Goal: Find specific page/section: Find specific page/section

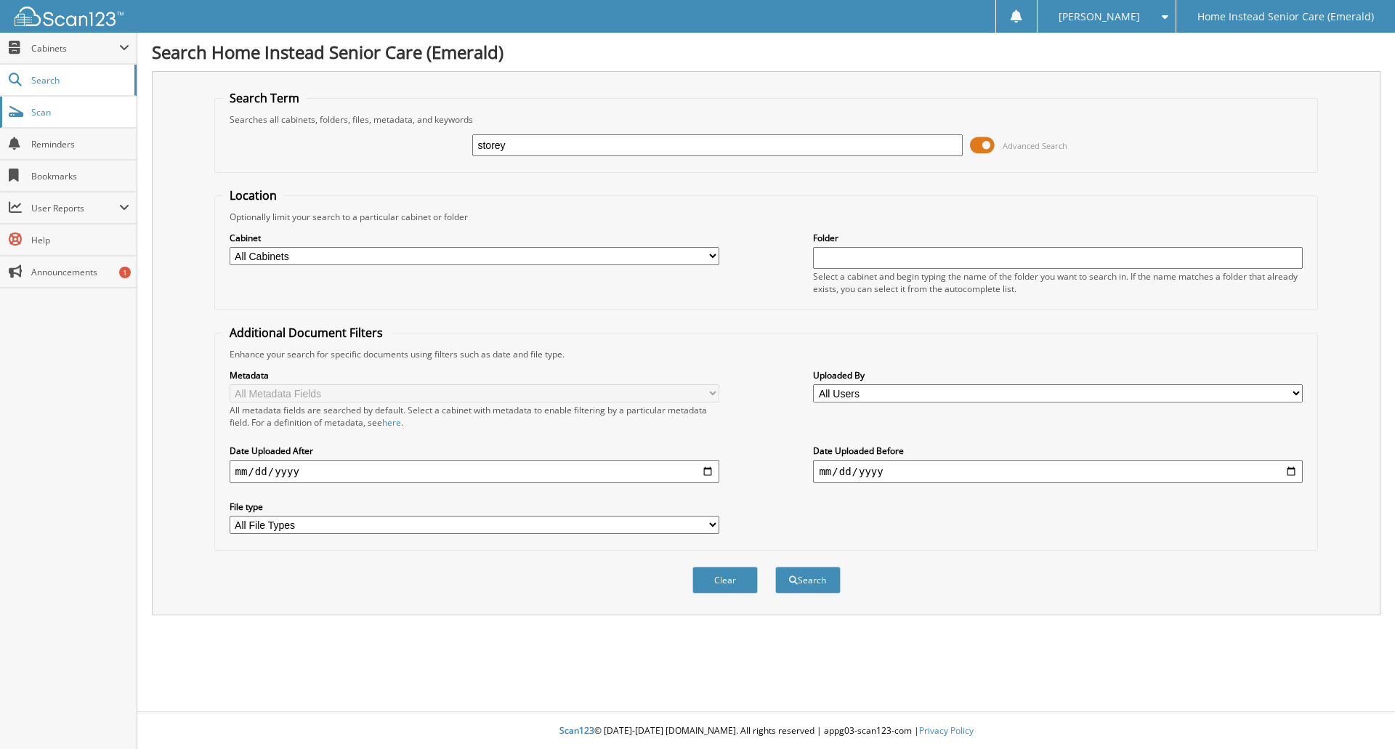
type input "storey"
click at [775, 567] on button "Search" at bounding box center [807, 580] width 65 height 27
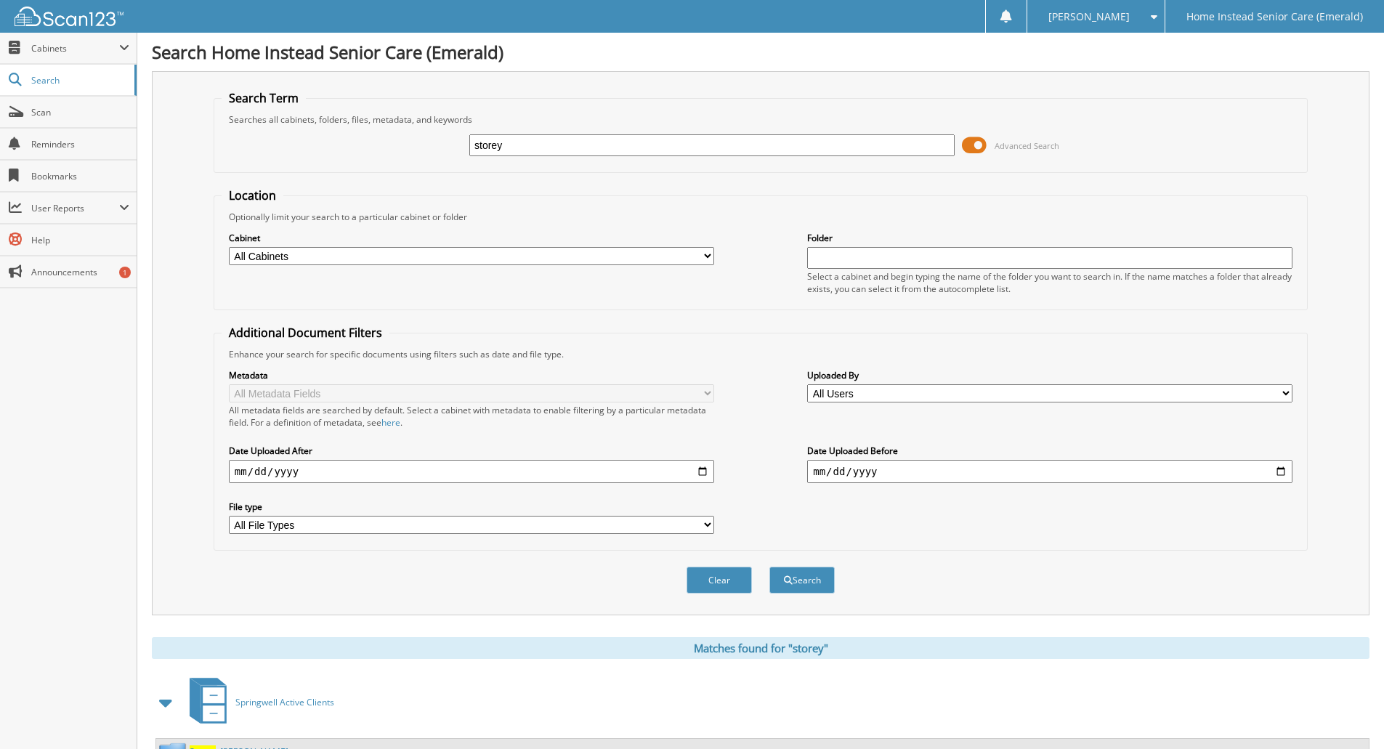
scroll to position [120, 0]
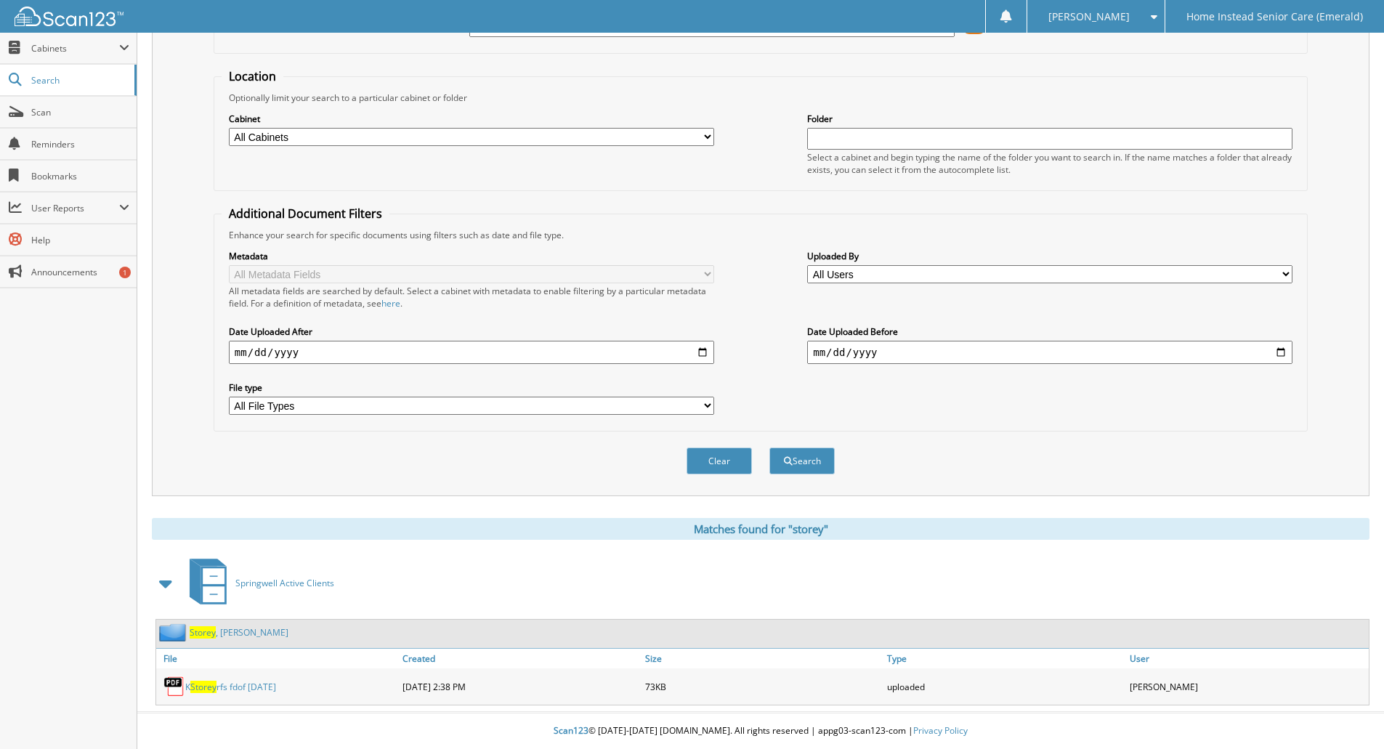
click at [222, 631] on link "[PERSON_NAME]" at bounding box center [239, 632] width 99 height 12
